Goal: Navigation & Orientation: Understand site structure

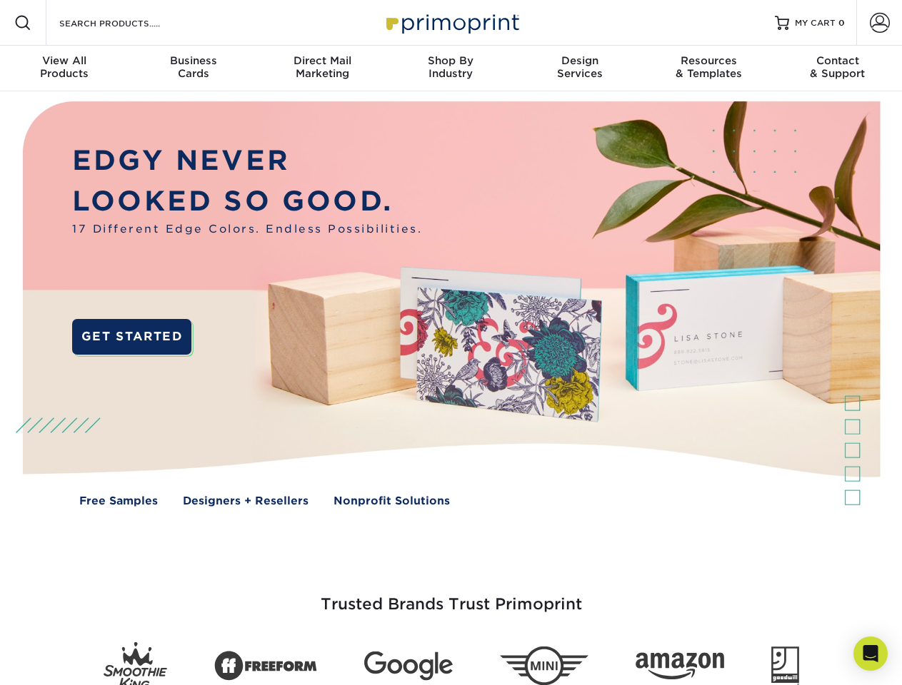
click at [451, 343] on img at bounding box center [450, 314] width 892 height 446
click at [23, 23] on span at bounding box center [22, 22] width 17 height 17
click at [879, 23] on span at bounding box center [880, 23] width 20 height 20
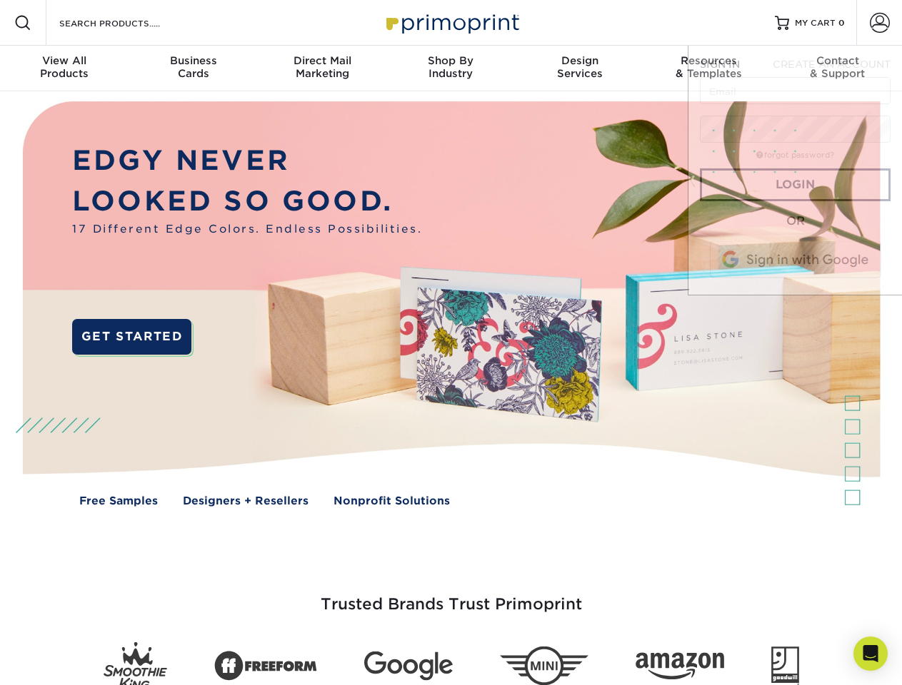
click at [64, 69] on div "View All Products" at bounding box center [64, 67] width 129 height 26
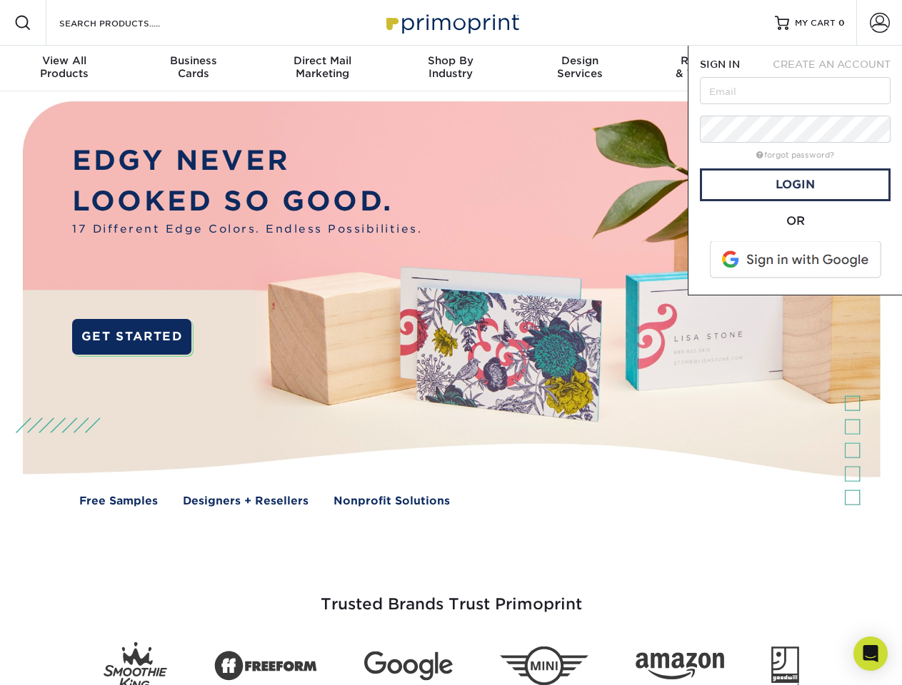
click at [193, 69] on div "Business Cards" at bounding box center [193, 67] width 129 height 26
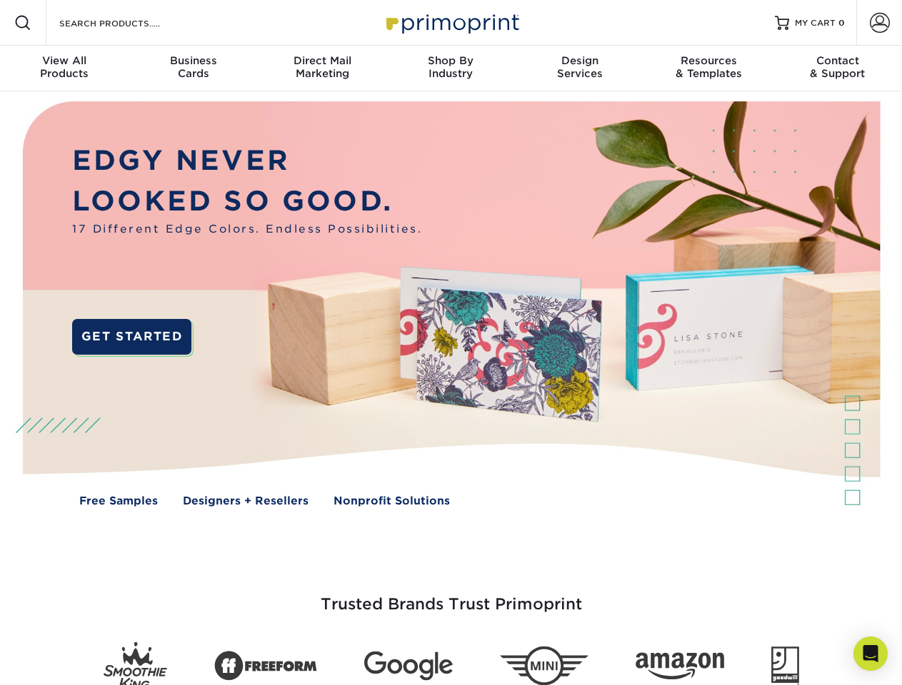
click at [322, 69] on div "Direct Mail Marketing" at bounding box center [322, 67] width 129 height 26
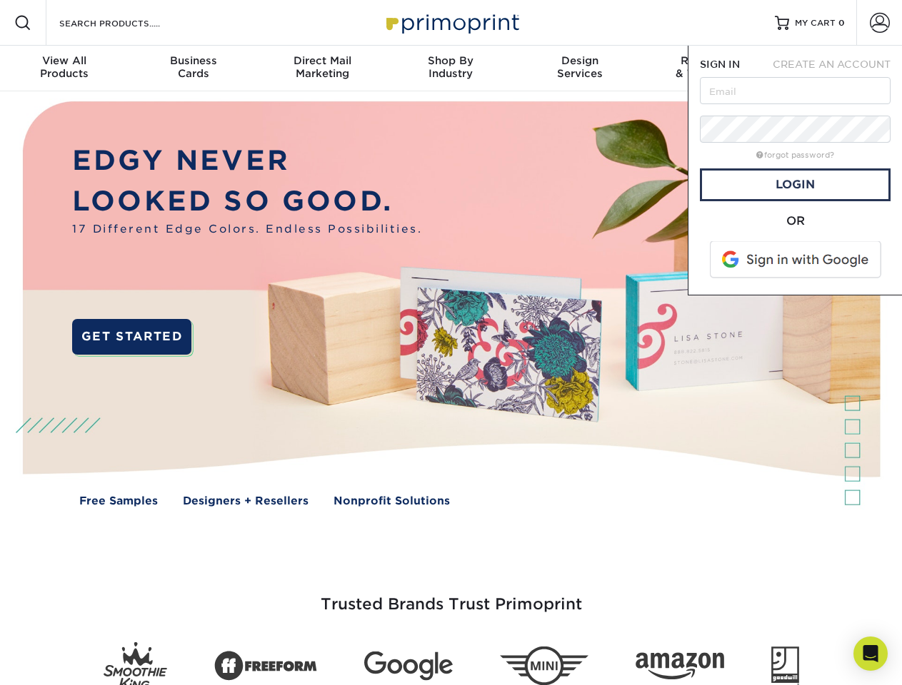
click at [451, 69] on div "Shop By Industry" at bounding box center [450, 67] width 129 height 26
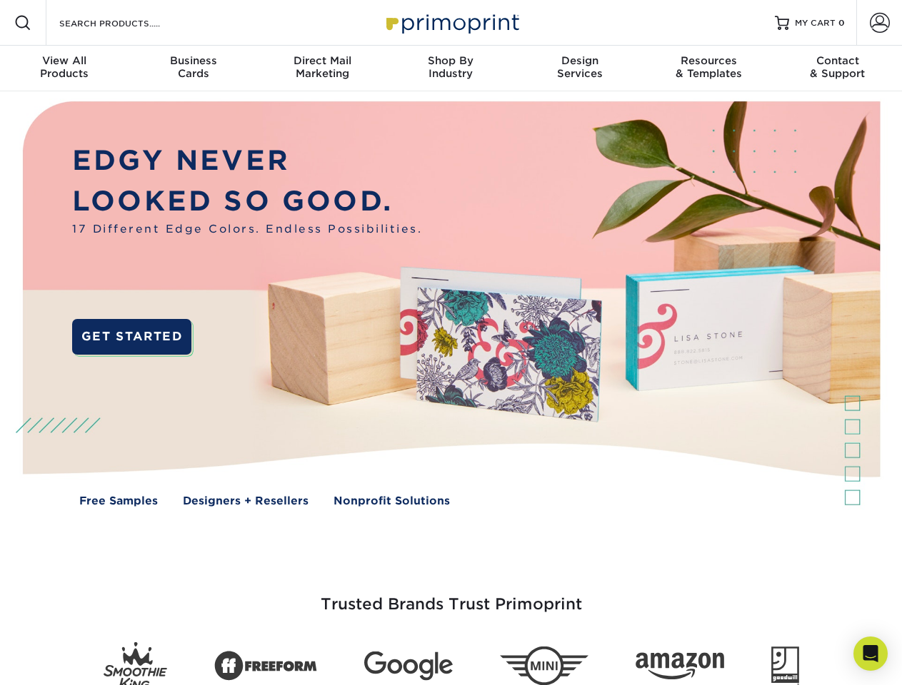
click at [580, 69] on div "Design Services" at bounding box center [579, 67] width 129 height 26
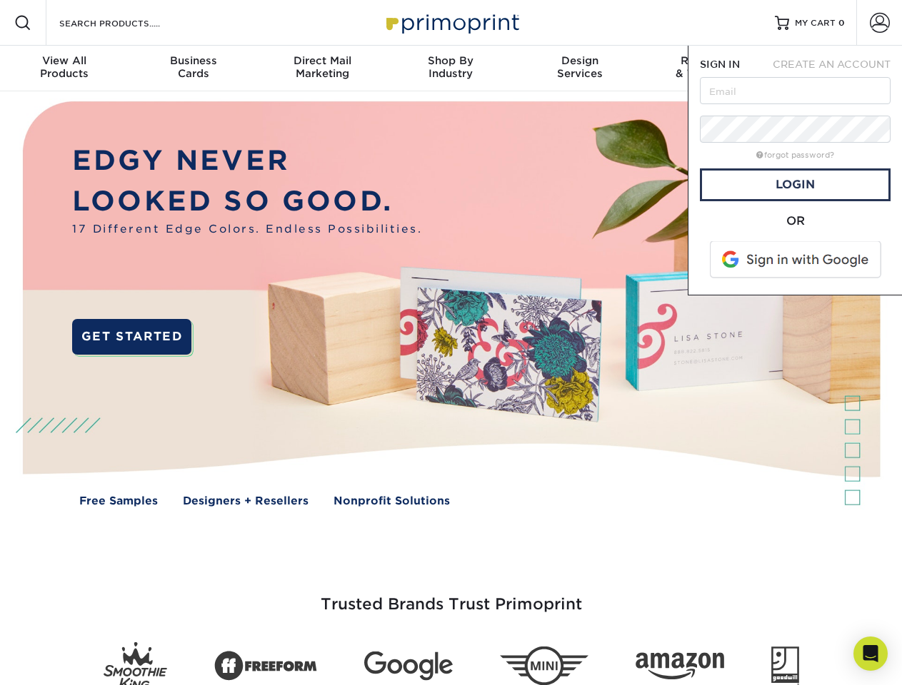
click at [708, 69] on span "SIGN IN" at bounding box center [720, 64] width 40 height 11
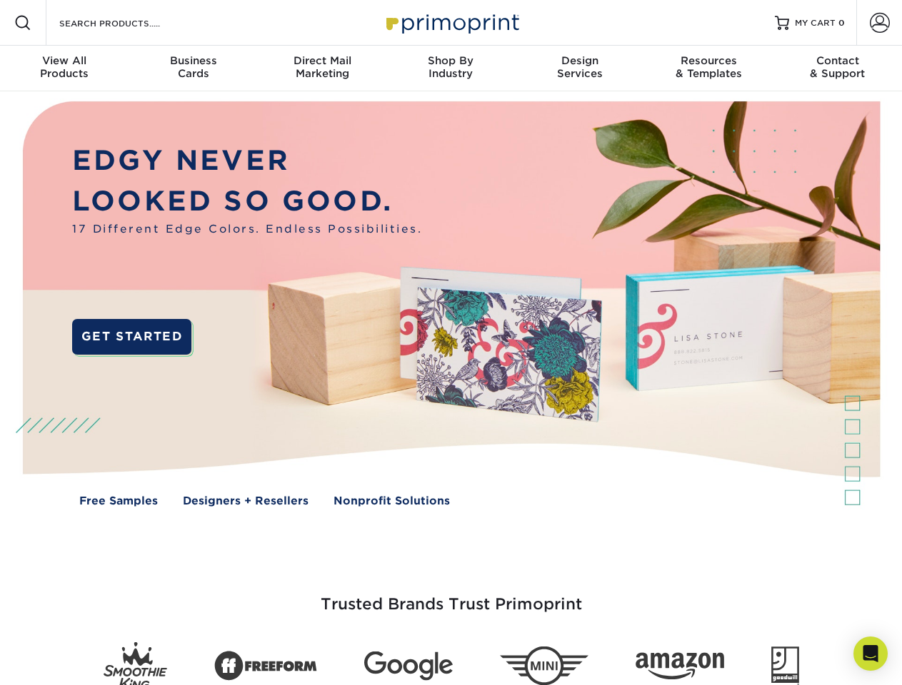
click at [837, 69] on div "Contact & Support" at bounding box center [837, 67] width 129 height 26
